Goal: Task Accomplishment & Management: Manage account settings

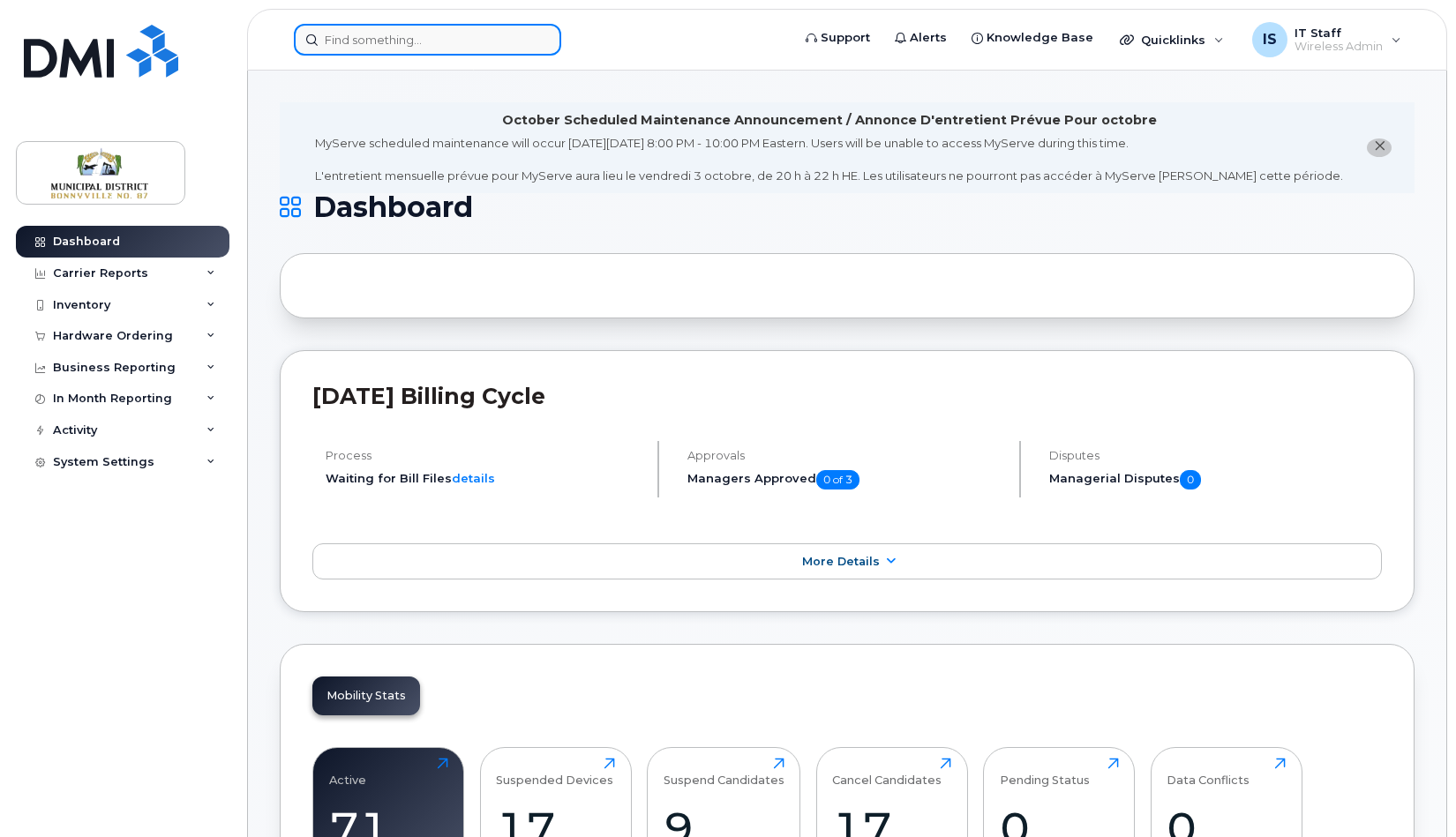
click at [378, 36] on input at bounding box center [427, 40] width 268 height 32
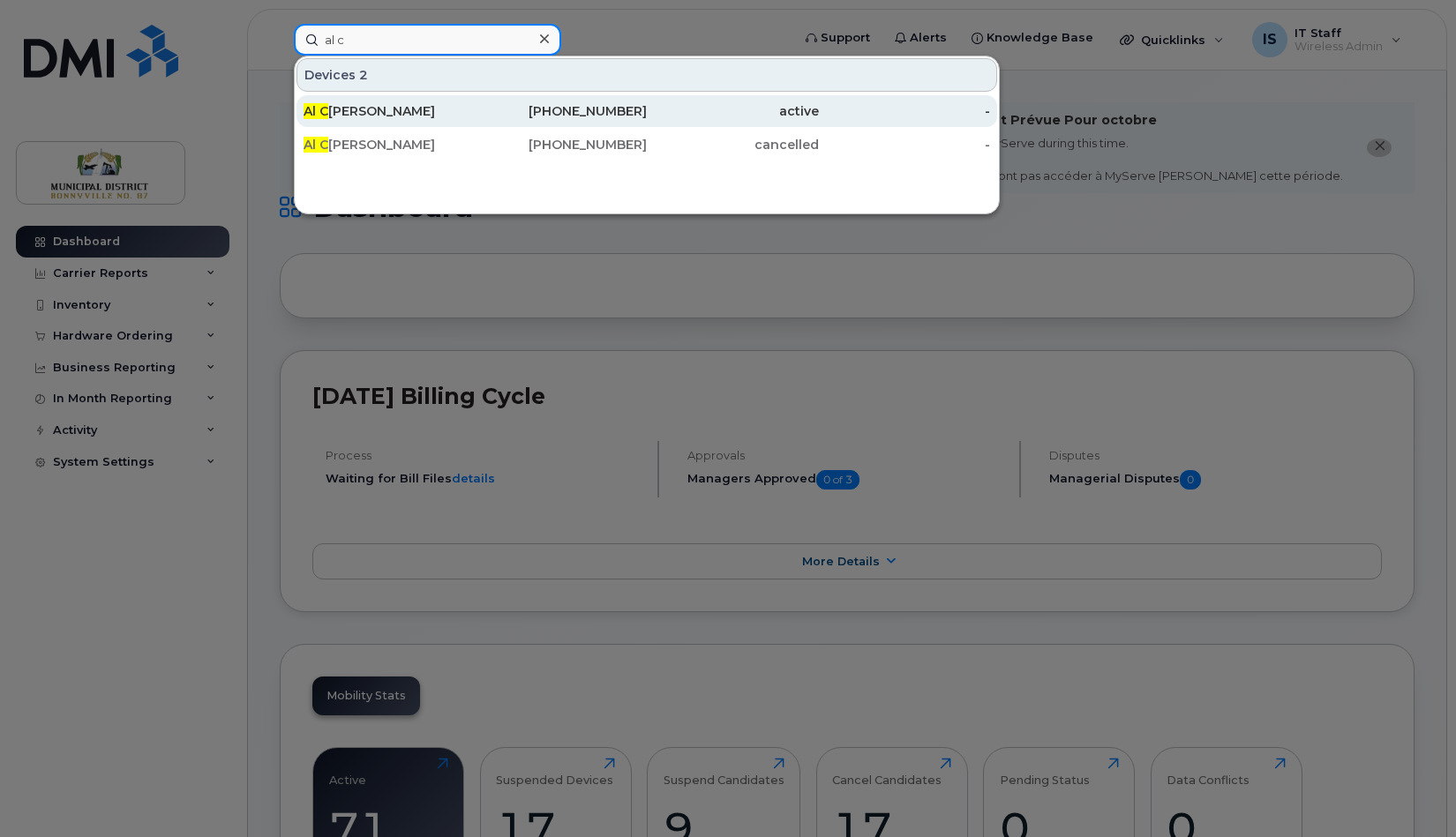
type input "al c"
click at [357, 111] on div "[PERSON_NAME]" at bounding box center [389, 111] width 172 height 18
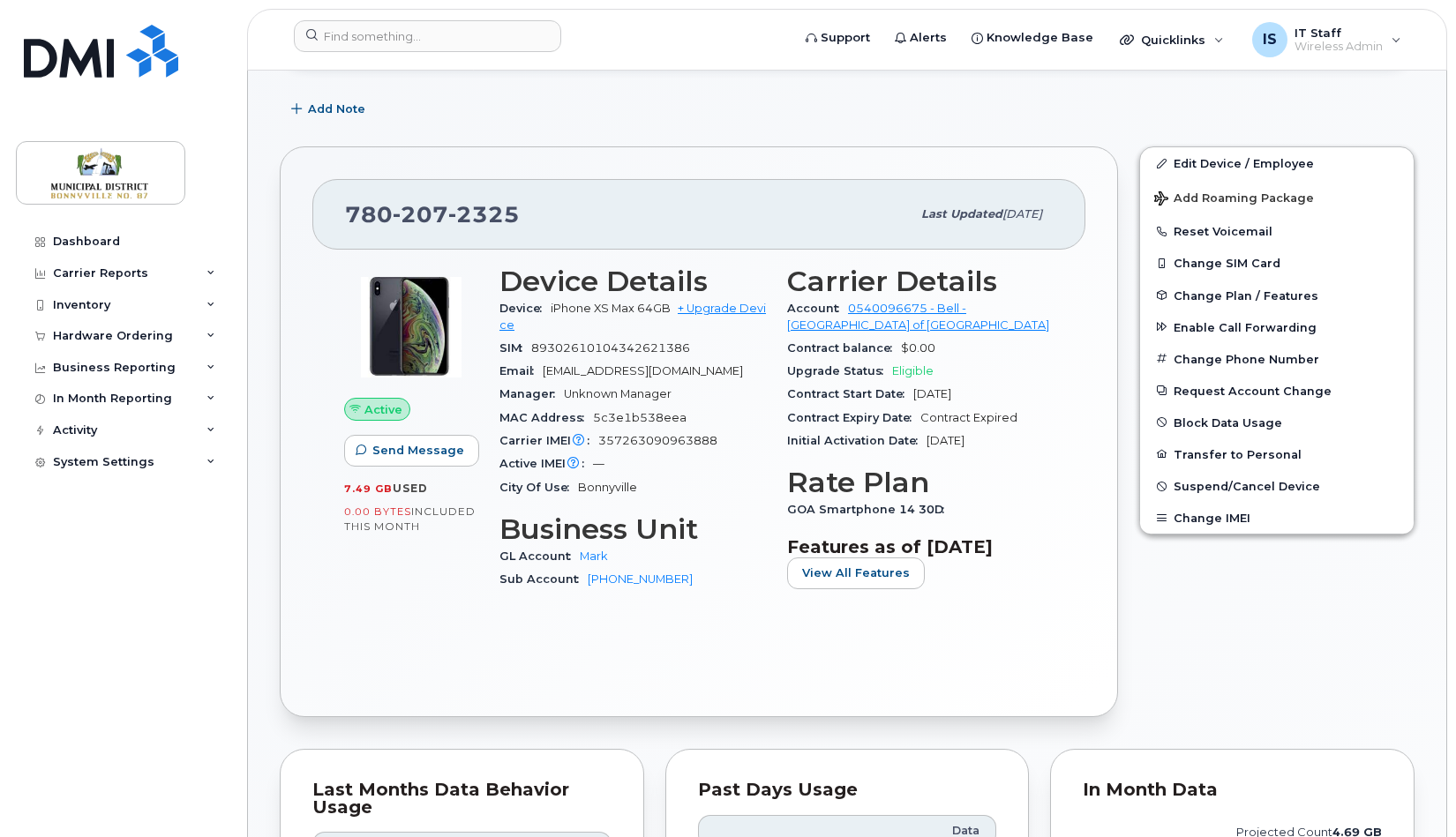
scroll to position [334, 0]
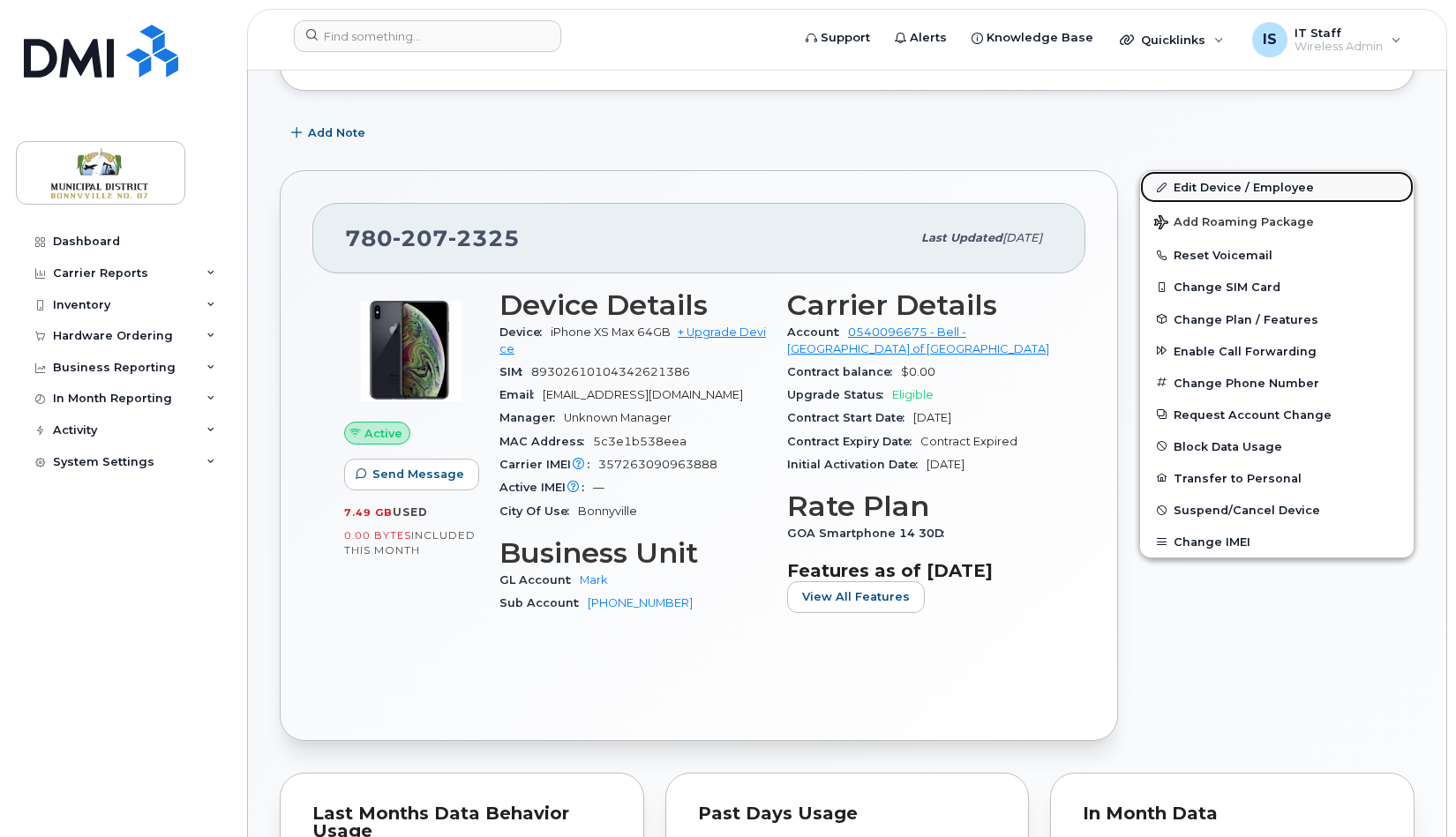
click at [1219, 189] on link "Edit Device / Employee" at bounding box center [1277, 187] width 274 height 32
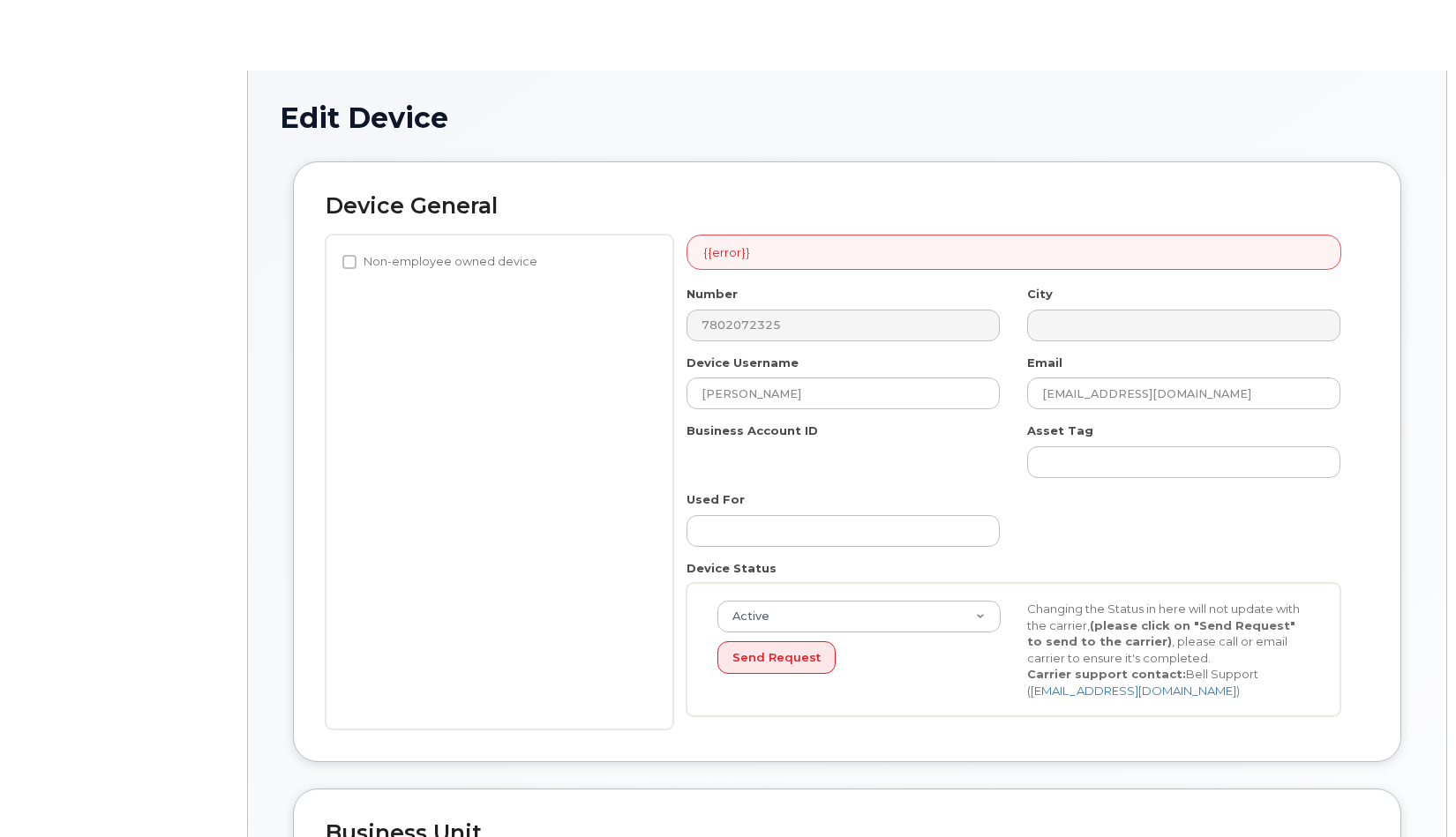
select select "1970968"
select select "1970975"
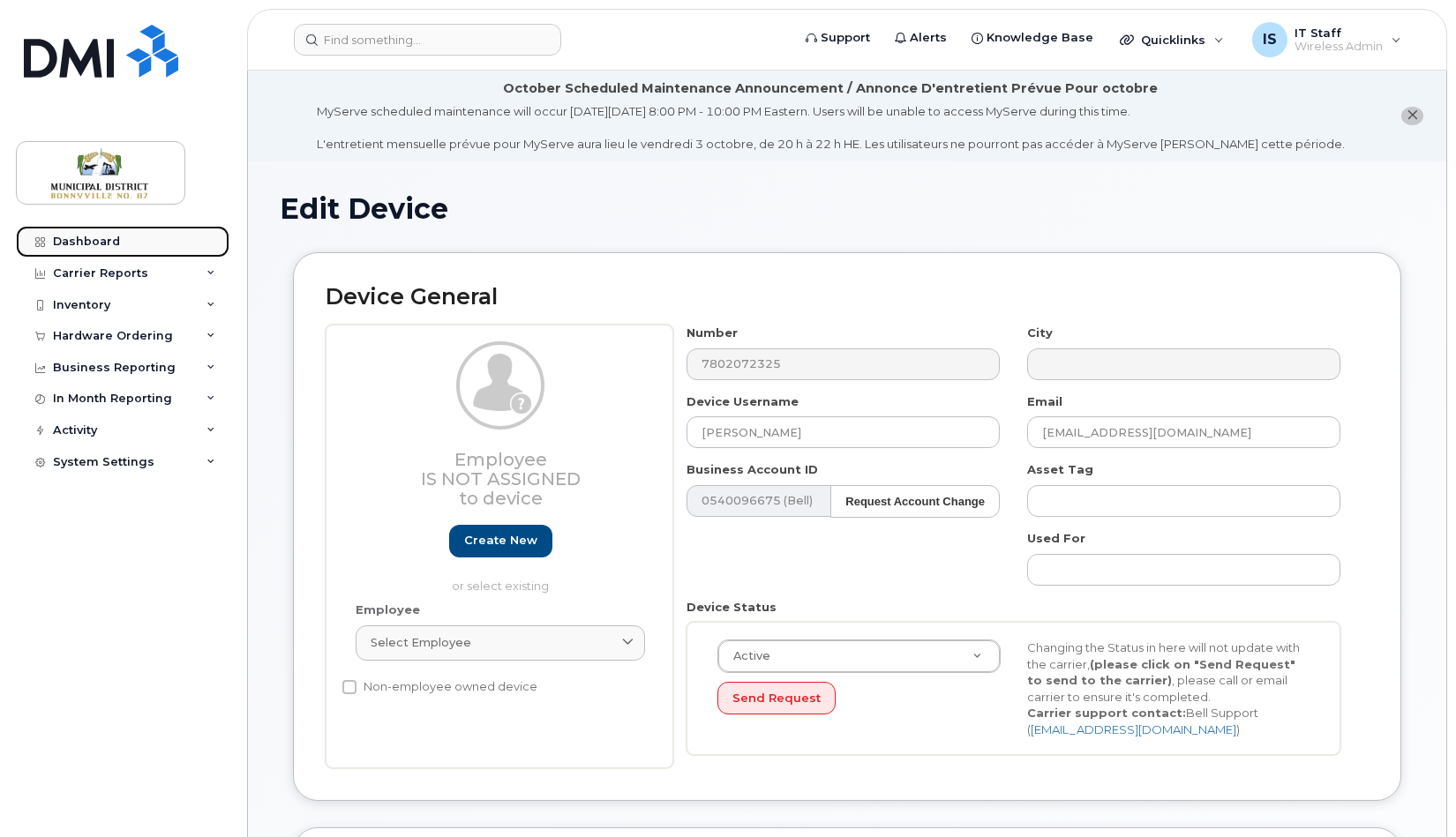
click at [108, 240] on div "Dashboard" at bounding box center [86, 242] width 67 height 14
